Goal: Complete application form

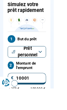
scroll to position [109, 0]
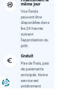
scroll to position [1275, 0]
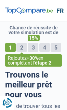
select select "32"
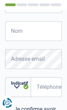
scroll to position [174, 0]
